Goal: Task Accomplishment & Management: Manage account settings

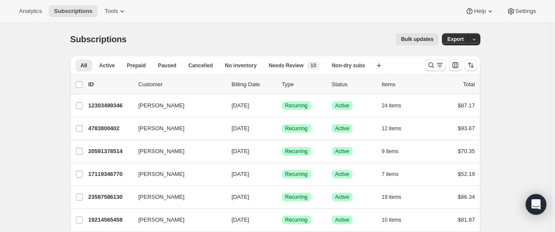
click at [427, 66] on button "Search and filter results" at bounding box center [435, 65] width 21 height 12
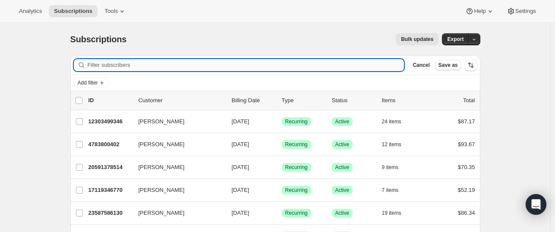
paste input "[EMAIL_ADDRESS][DOMAIN_NAME]"
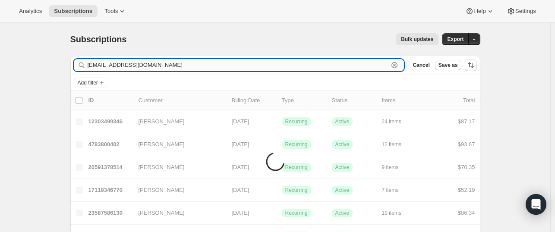
type input "[EMAIL_ADDRESS][DOMAIN_NAME]"
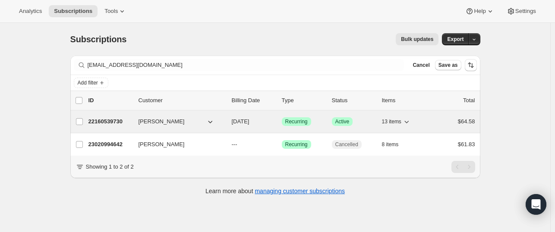
click at [120, 122] on p "22160539730" at bounding box center [109, 121] width 43 height 9
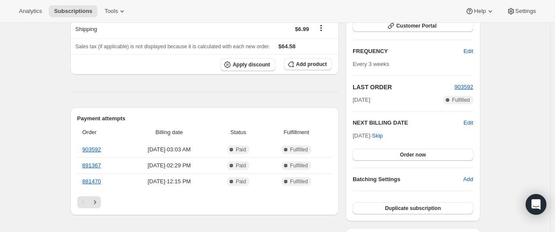
scroll to position [98, 0]
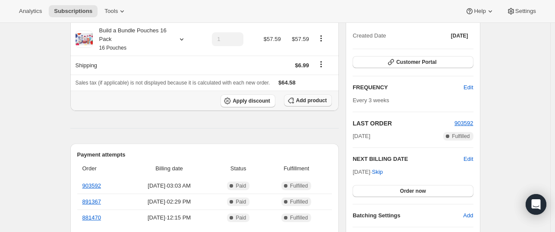
click at [319, 102] on span "Add product" at bounding box center [311, 100] width 31 height 7
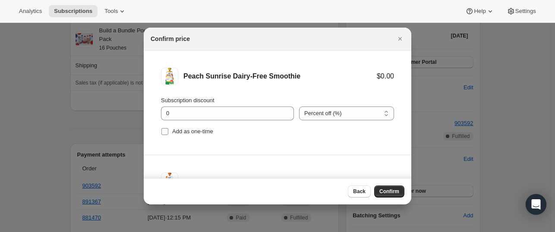
click at [179, 133] on span "Add as one-time" at bounding box center [192, 131] width 41 height 6
click at [168, 133] on input "Add as one-time" at bounding box center [164, 131] width 7 height 7
checkbox input "true"
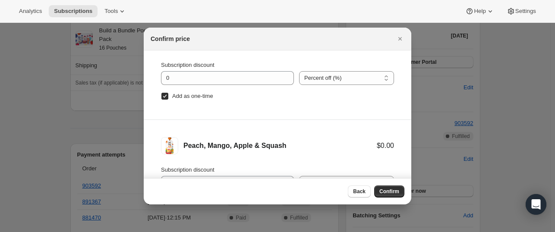
scroll to position [51, 0]
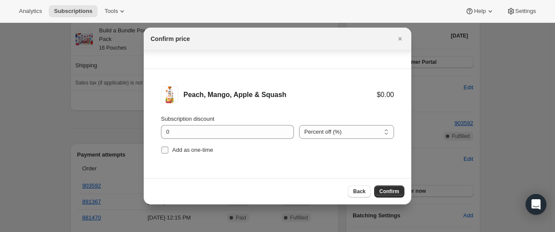
click at [191, 147] on span "Add as one-time" at bounding box center [192, 150] width 41 height 6
click at [168, 147] on input "Add as one-time" at bounding box center [164, 150] width 7 height 7
checkbox input "true"
click at [386, 191] on span "Confirm" at bounding box center [389, 191] width 20 height 7
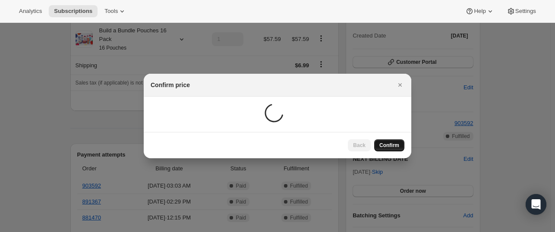
scroll to position [98, 0]
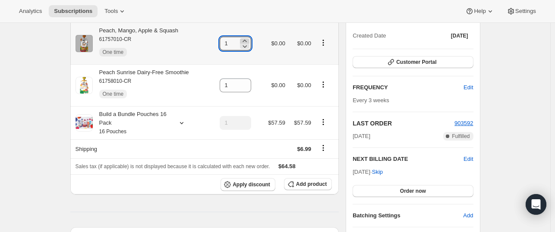
click at [248, 41] on icon at bounding box center [244, 41] width 9 height 9
click at [246, 47] on icon at bounding box center [244, 46] width 4 height 3
type input "2"
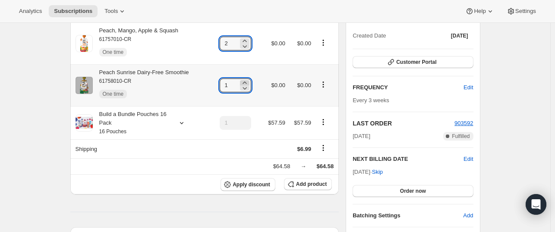
click at [247, 82] on icon at bounding box center [244, 82] width 9 height 9
type input "2"
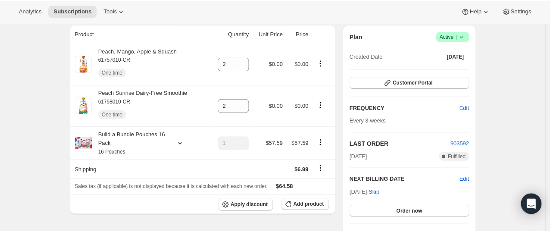
scroll to position [49, 0]
